Goal: Information Seeking & Learning: Understand process/instructions

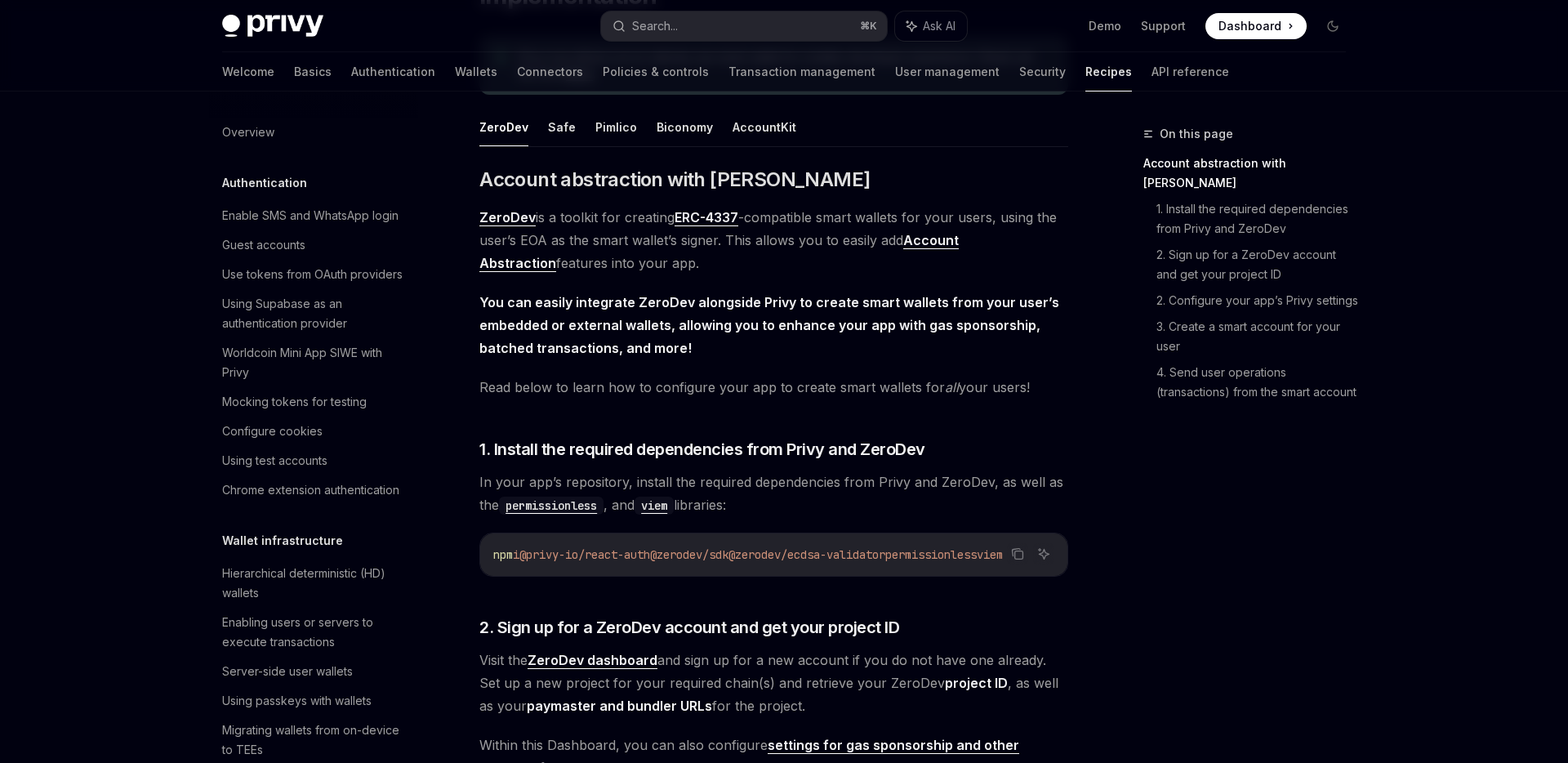
scroll to position [391, 0]
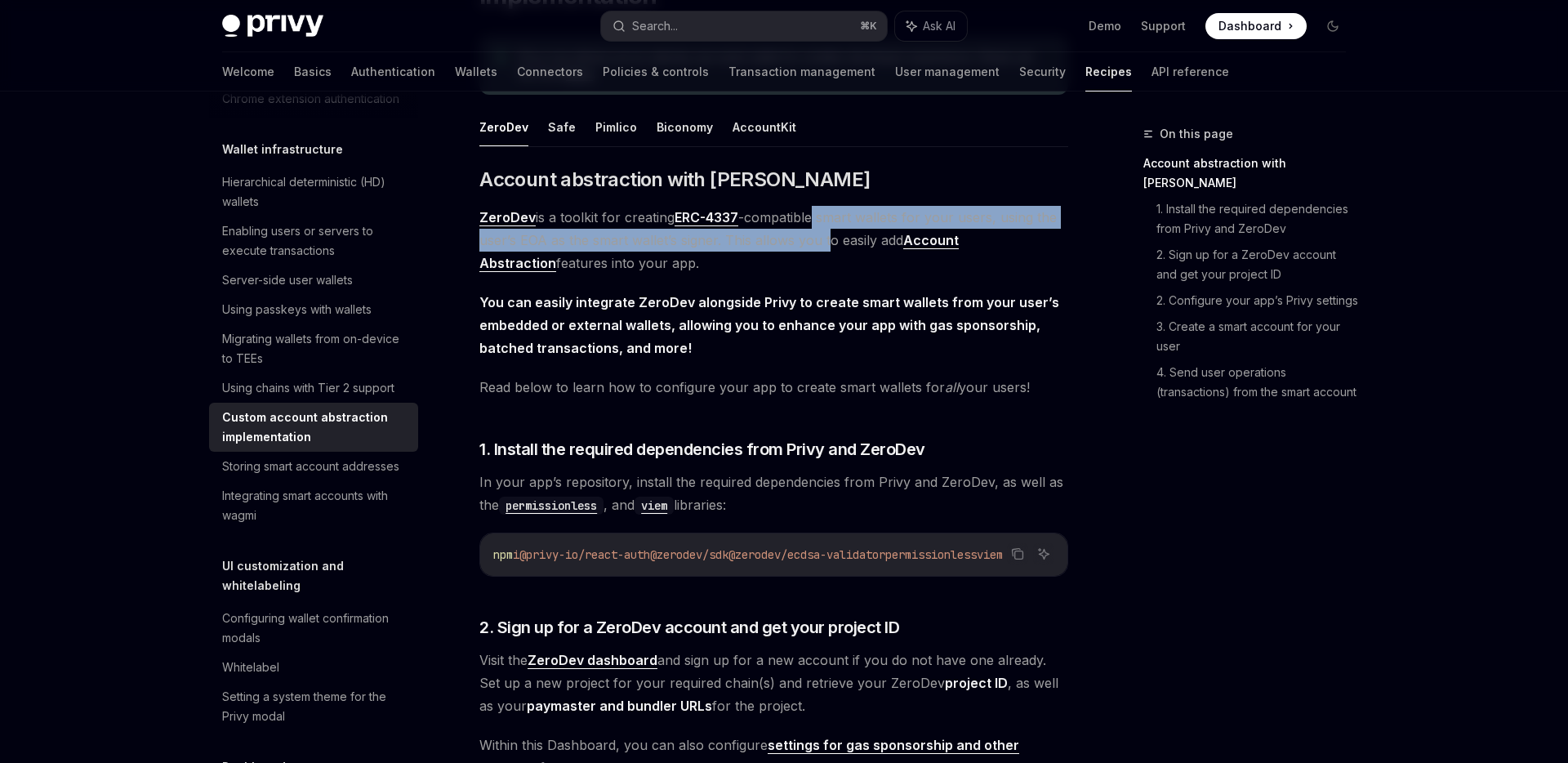
drag, startPoint x: 817, startPoint y: 222, endPoint x: 830, endPoint y: 251, distance: 31.8
click at [830, 251] on span "ZeroDev is a toolkit for creating ERC-4337 -compatible smart wallets for your u…" at bounding box center [773, 240] width 589 height 69
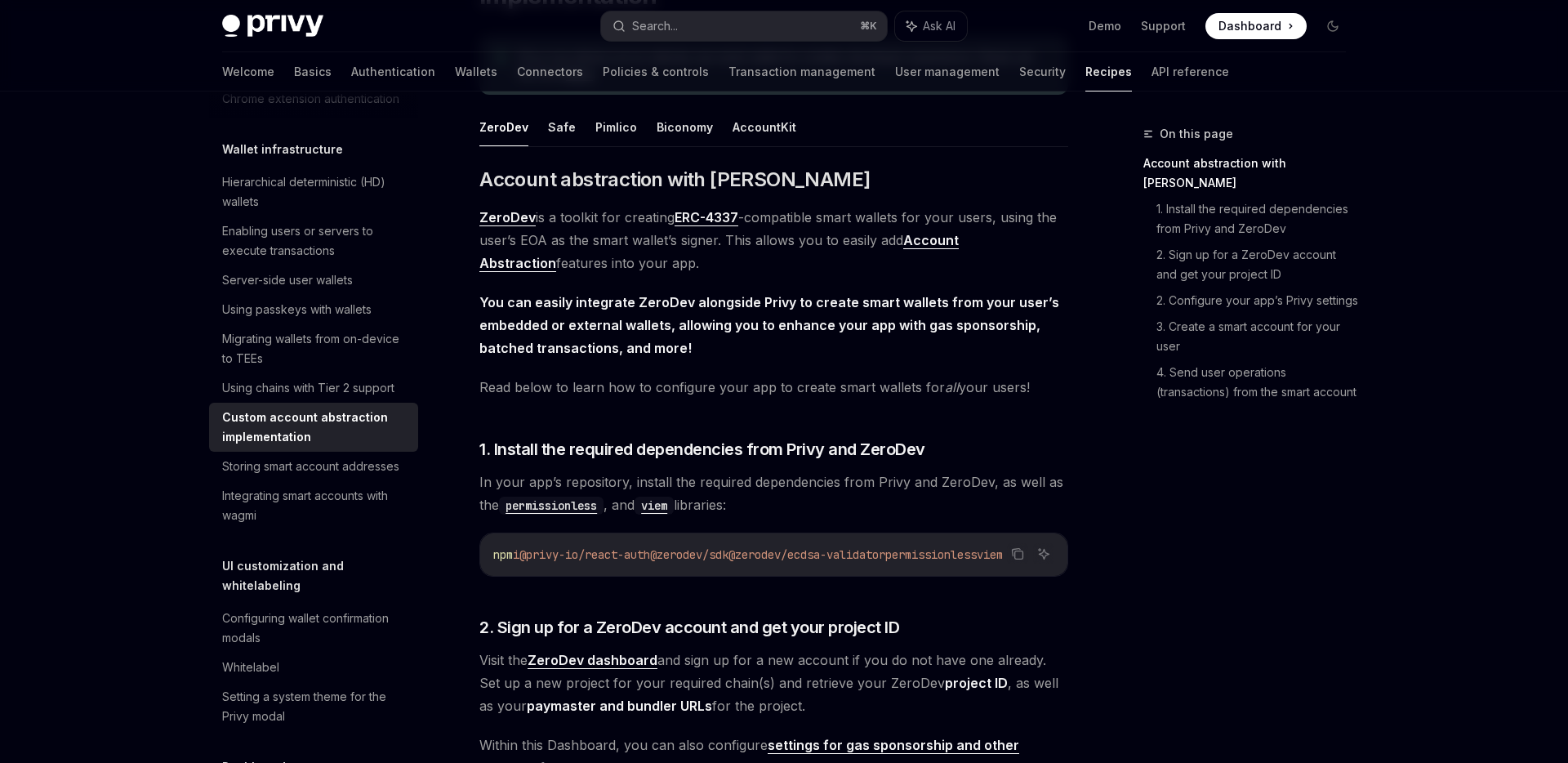
click at [832, 249] on span "ZeroDev is a toolkit for creating ERC-4337 -compatible smart wallets for your u…" at bounding box center [773, 240] width 589 height 69
drag, startPoint x: 856, startPoint y: 215, endPoint x: 905, endPoint y: 218, distance: 49.1
click at [905, 218] on span "ZeroDev is a toolkit for creating ERC-4337 -compatible smart wallets for your u…" at bounding box center [773, 240] width 589 height 69
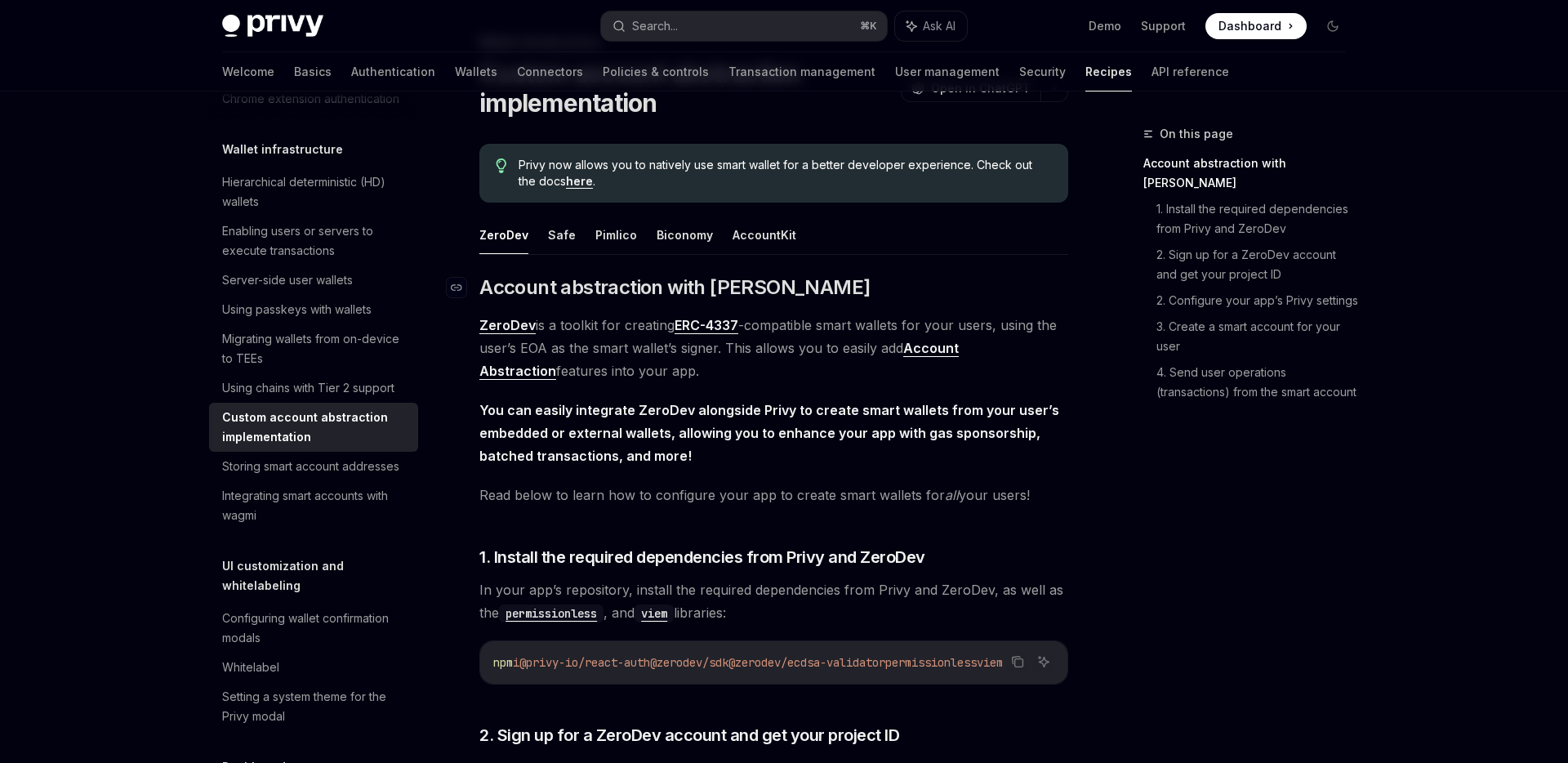
scroll to position [87, 0]
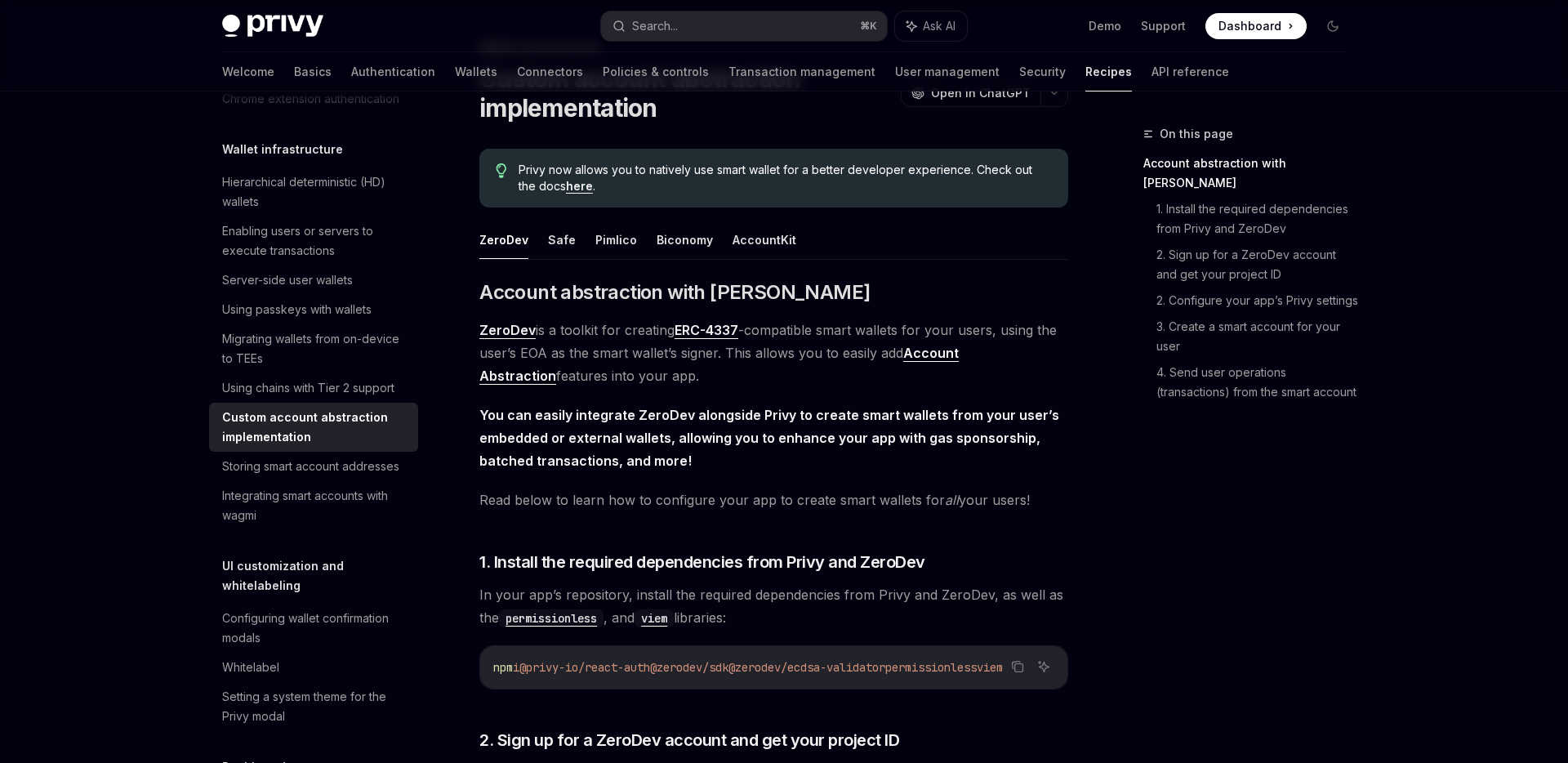
drag, startPoint x: 772, startPoint y: 328, endPoint x: 755, endPoint y: 367, distance: 42.5
click at [755, 367] on span "ZeroDev is a toolkit for creating ERC-4337 -compatible smart wallets for your u…" at bounding box center [773, 353] width 589 height 69
click at [756, 378] on span "ZeroDev is a toolkit for creating ERC-4337 -compatible smart wallets for your u…" at bounding box center [773, 353] width 589 height 69
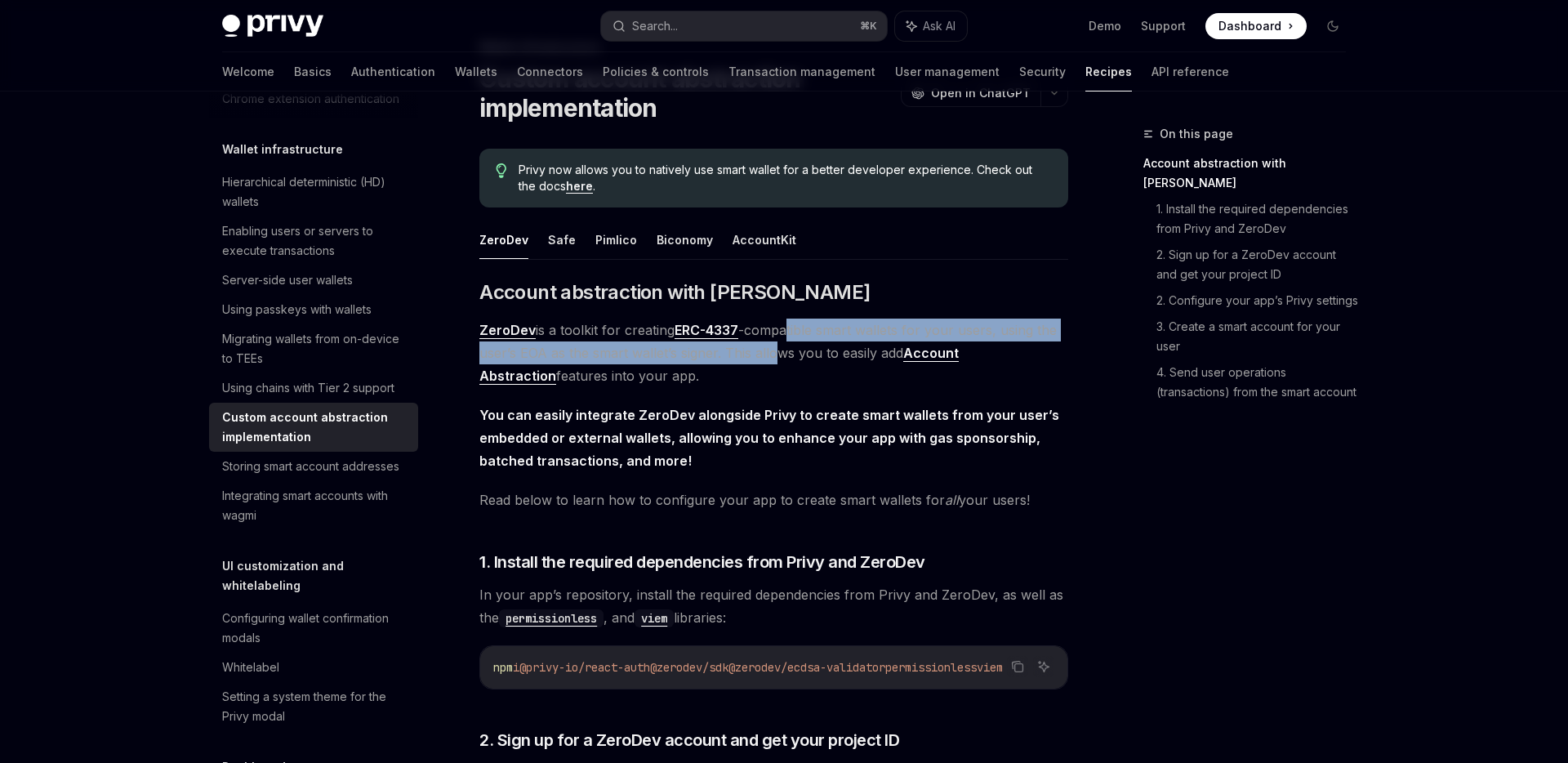
drag, startPoint x: 790, startPoint y: 338, endPoint x: 772, endPoint y: 363, distance: 30.8
click at [772, 363] on span "ZeroDev is a toolkit for creating ERC-4337 -compatible smart wallets for your u…" at bounding box center [773, 353] width 589 height 69
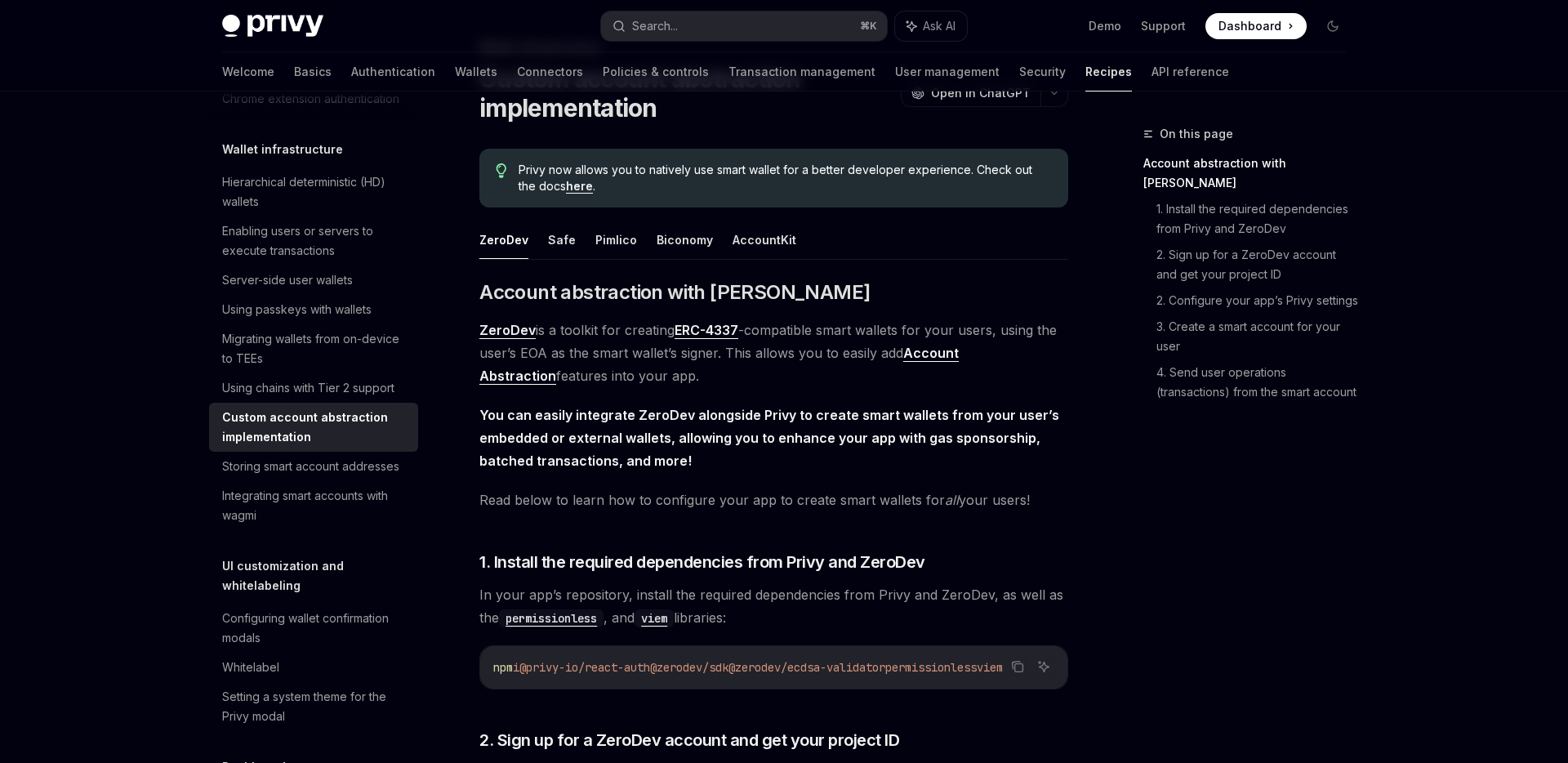
drag, startPoint x: 809, startPoint y: 338, endPoint x: 806, endPoint y: 365, distance: 27.2
click at [806, 365] on span "ZeroDev is a toolkit for creating ERC-4337 -compatible smart wallets for your u…" at bounding box center [773, 353] width 589 height 69
click at [806, 366] on span "ZeroDev is a toolkit for creating ERC-4337 -compatible smart wallets for your u…" at bounding box center [773, 353] width 589 height 69
